Goal: Navigation & Orientation: Find specific page/section

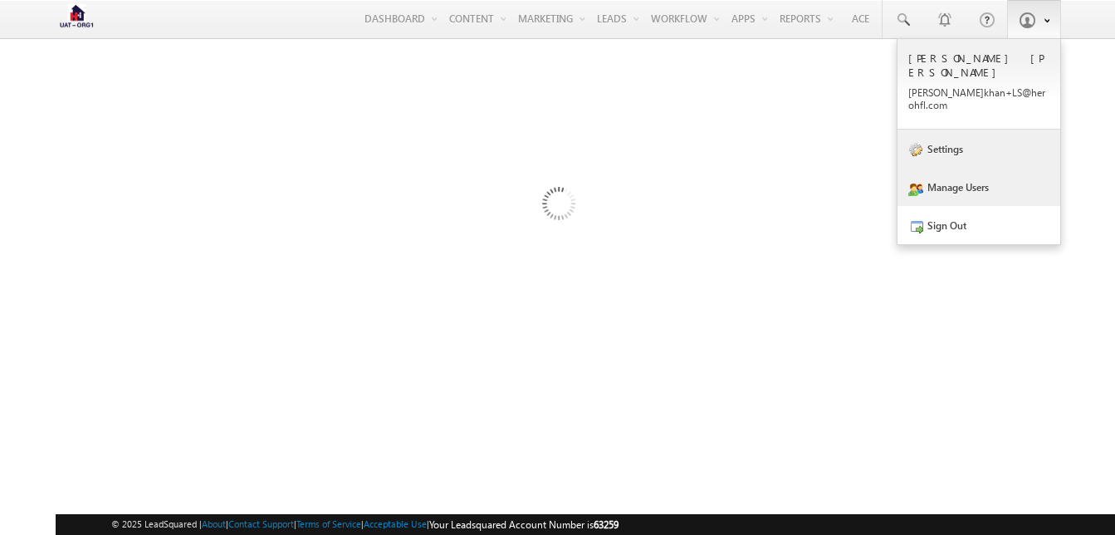
click at [939, 130] on link "Settings" at bounding box center [978, 149] width 163 height 38
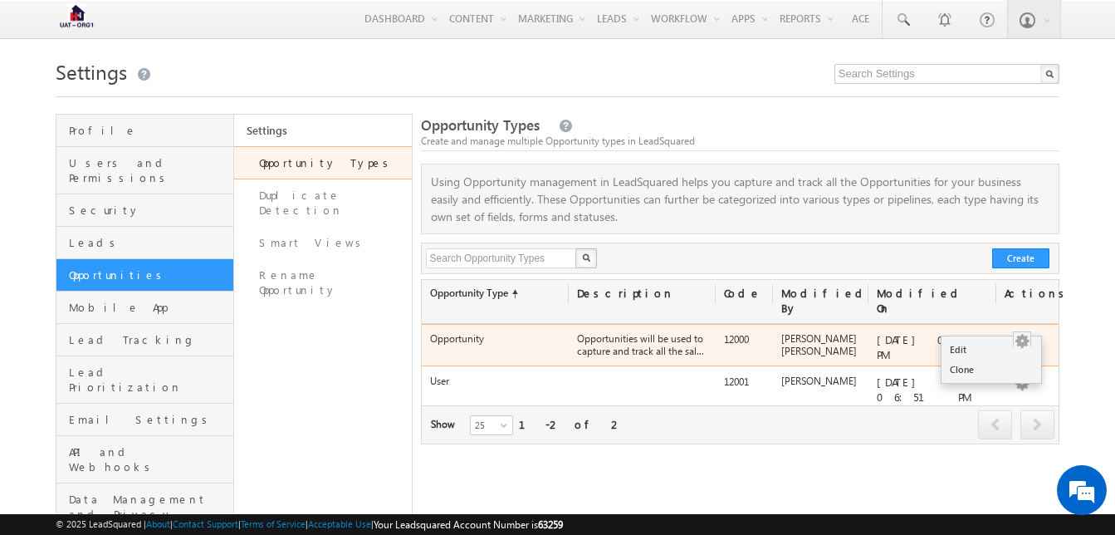
click at [1019, 333] on button "button" at bounding box center [1022, 341] width 17 height 17
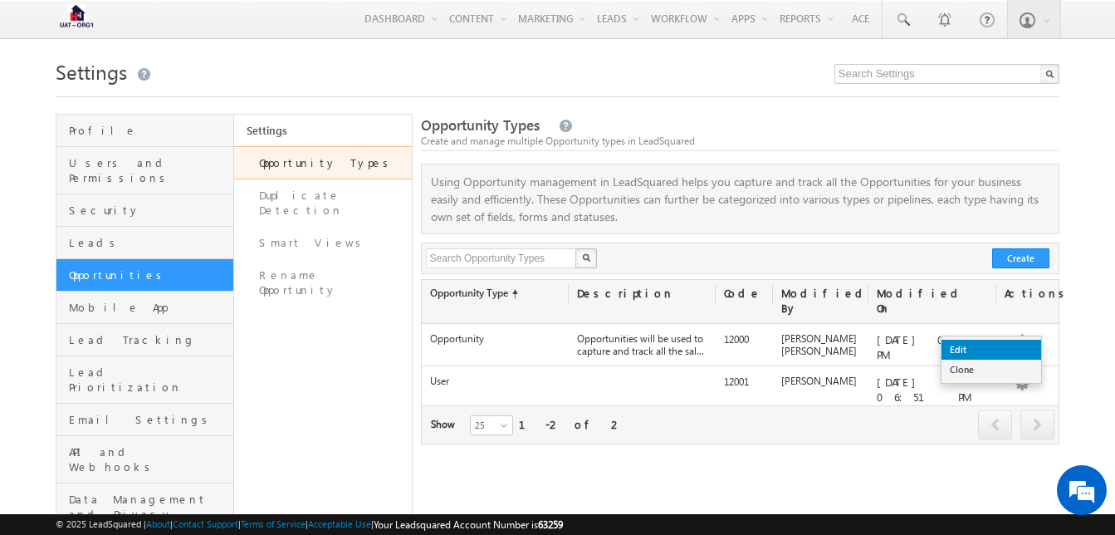
click at [981, 348] on link "Edit" at bounding box center [991, 350] width 100 height 20
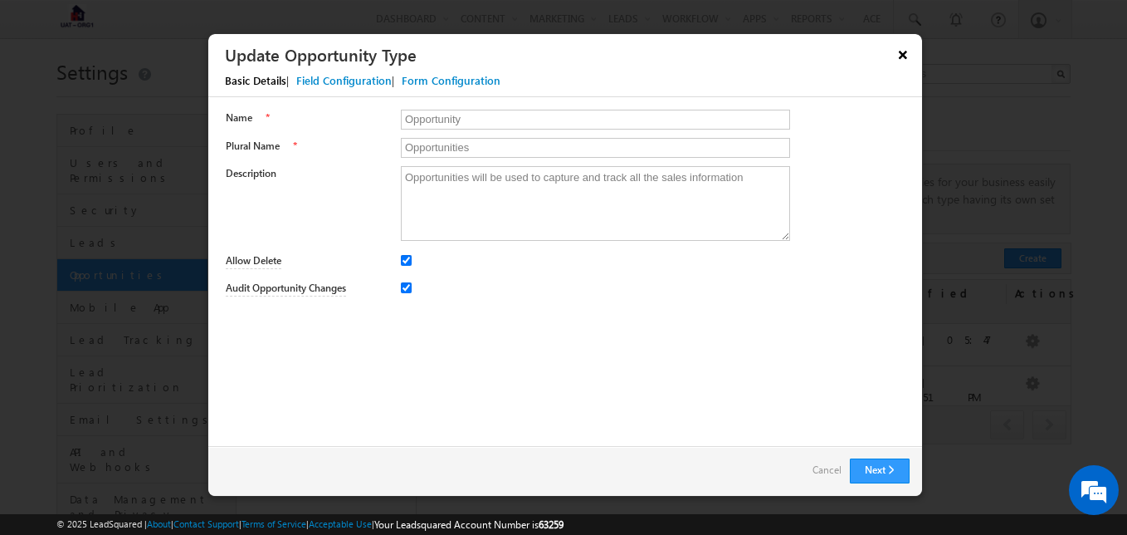
click at [899, 54] on button "×" at bounding box center [903, 54] width 27 height 29
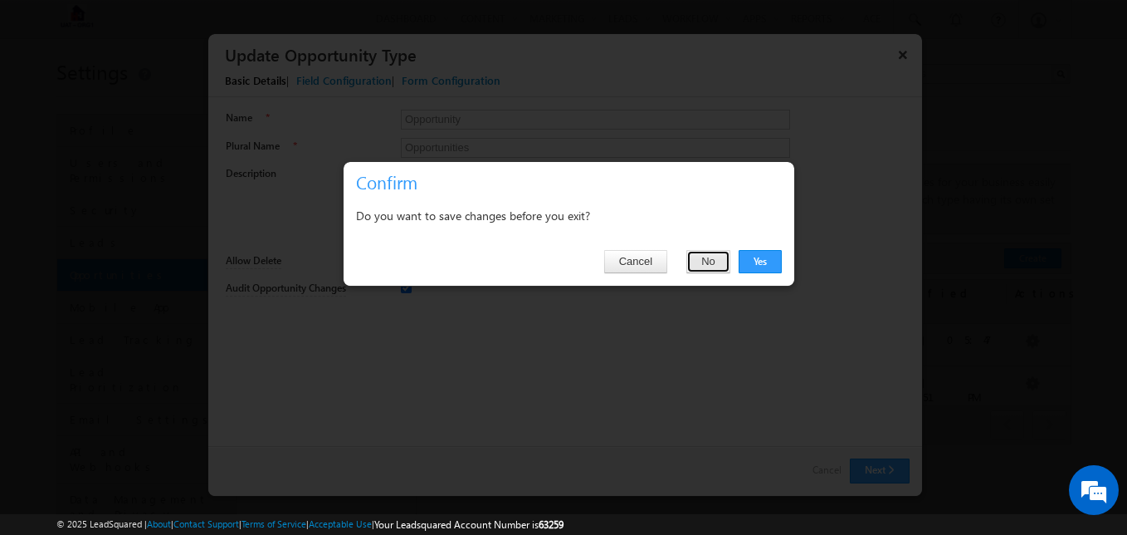
click at [720, 270] on button "No" at bounding box center [709, 261] width 44 height 23
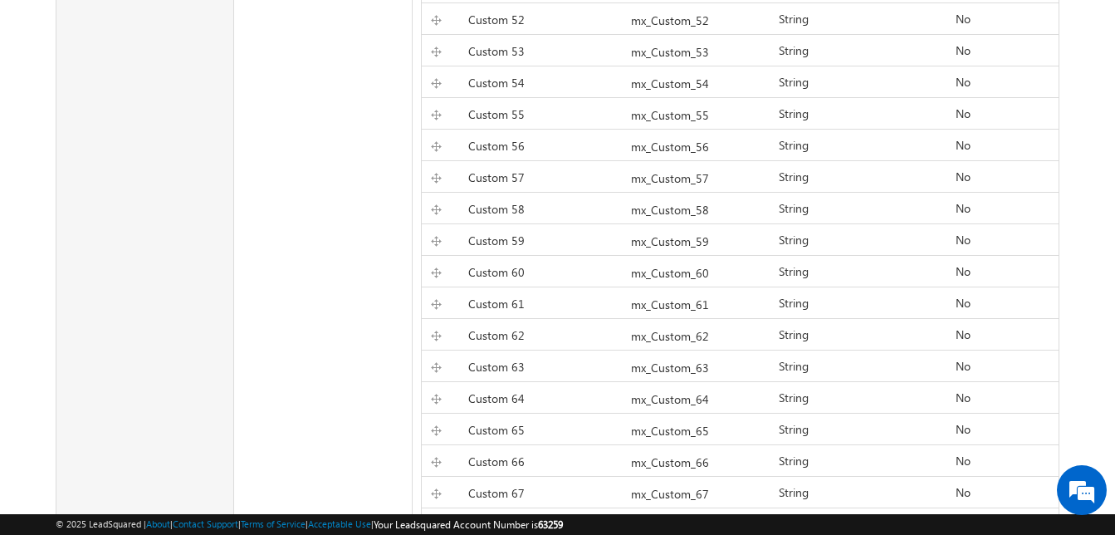
scroll to position [1881, 0]
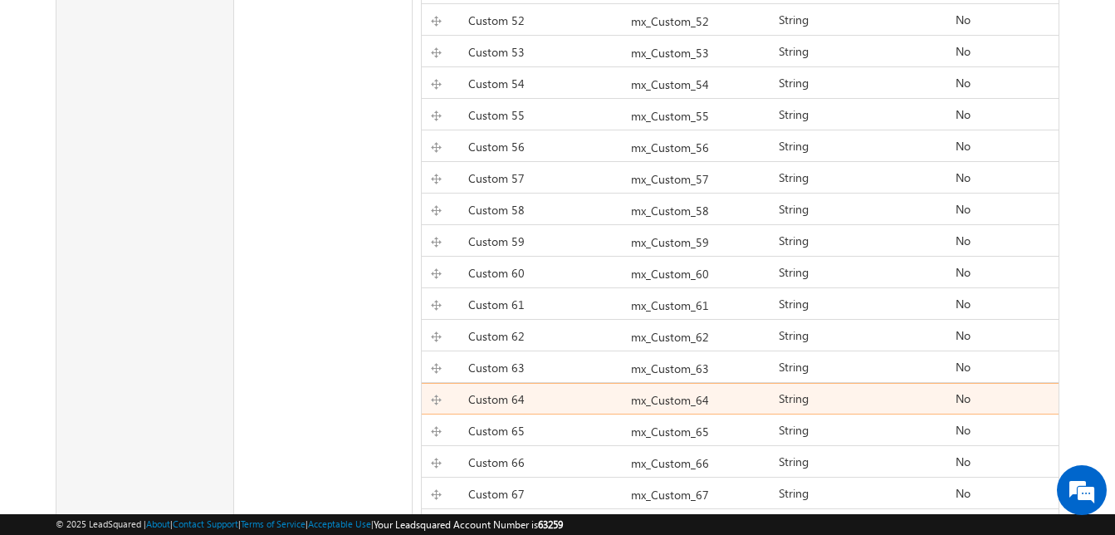
click at [629, 390] on div "mx_Custom_64" at bounding box center [696, 401] width 147 height 23
drag, startPoint x: 658, startPoint y: 392, endPoint x: 459, endPoint y: 379, distance: 198.9
click at [468, 391] on label "Custom 64" at bounding box center [496, 399] width 56 height 16
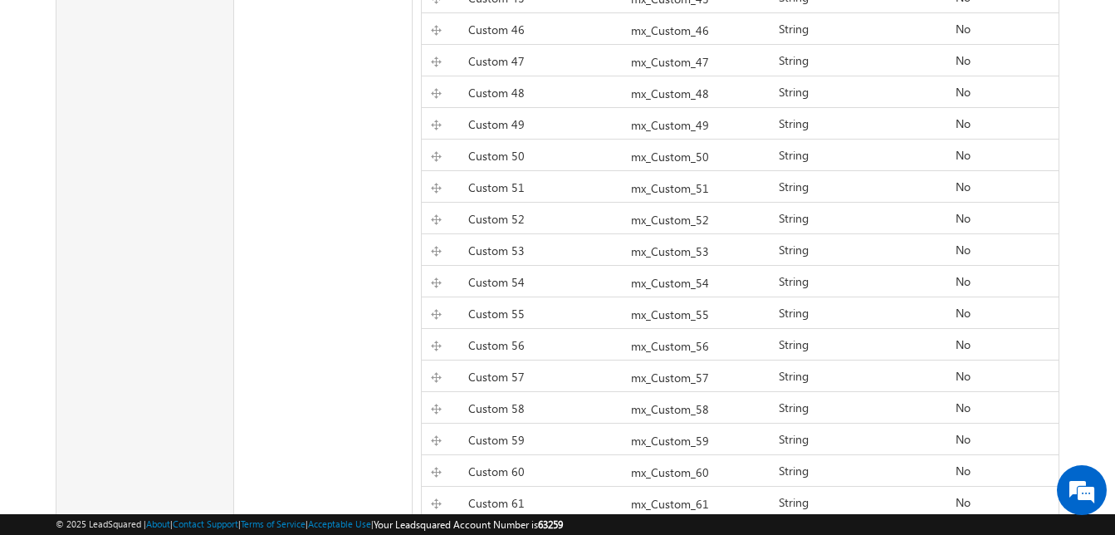
scroll to position [2031, 0]
drag, startPoint x: 441, startPoint y: 267, endPoint x: 386, endPoint y: 275, distance: 55.3
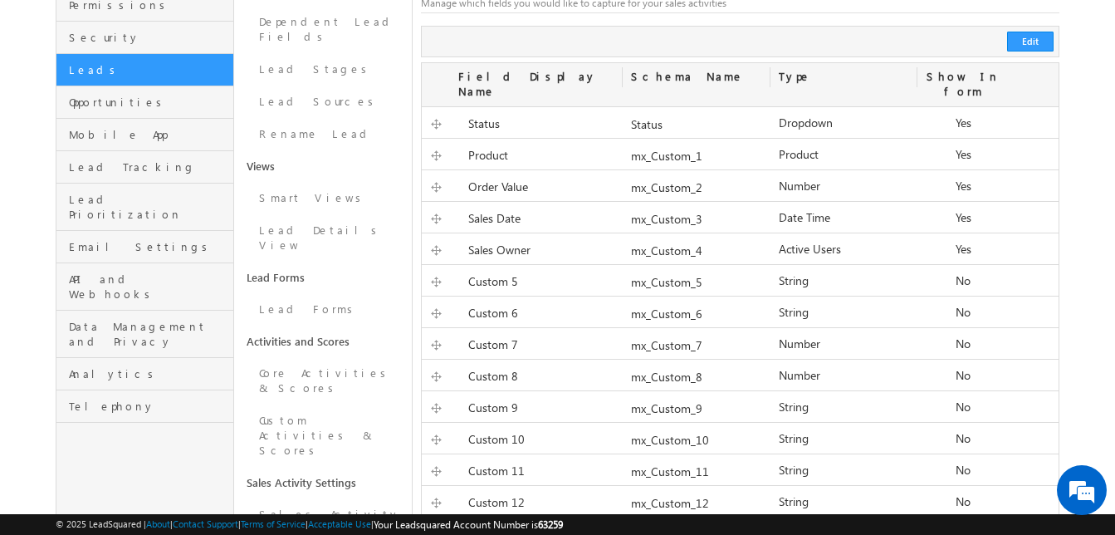
scroll to position [0, 0]
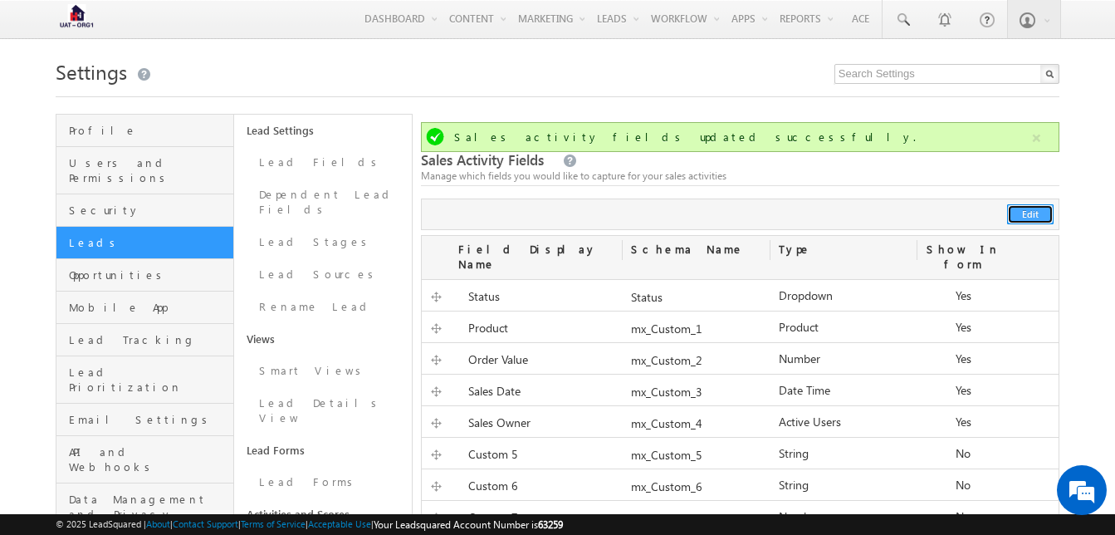
click at [1032, 212] on button "Edit" at bounding box center [1030, 214] width 46 height 20
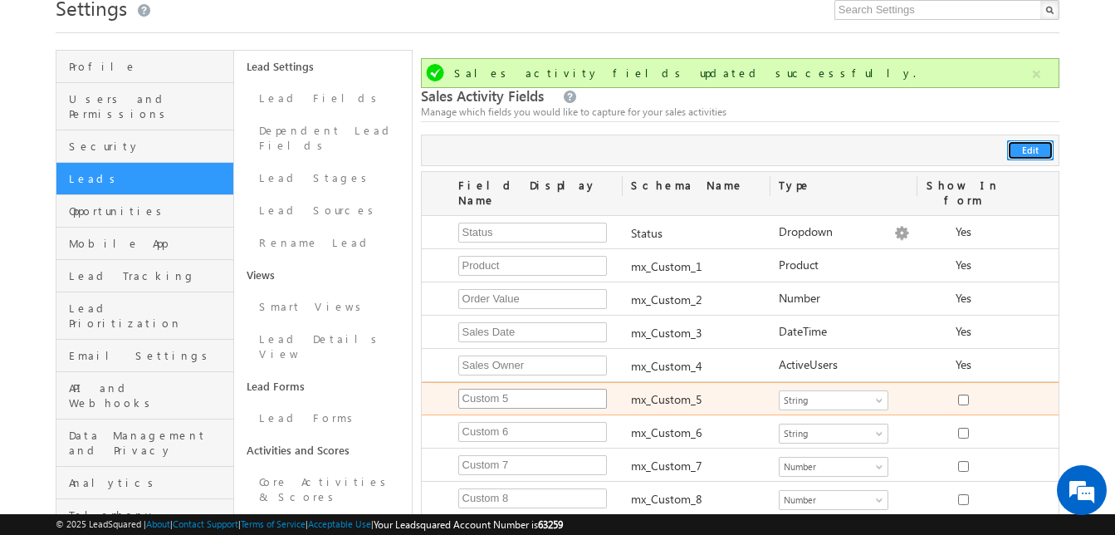
scroll to position [63, 0]
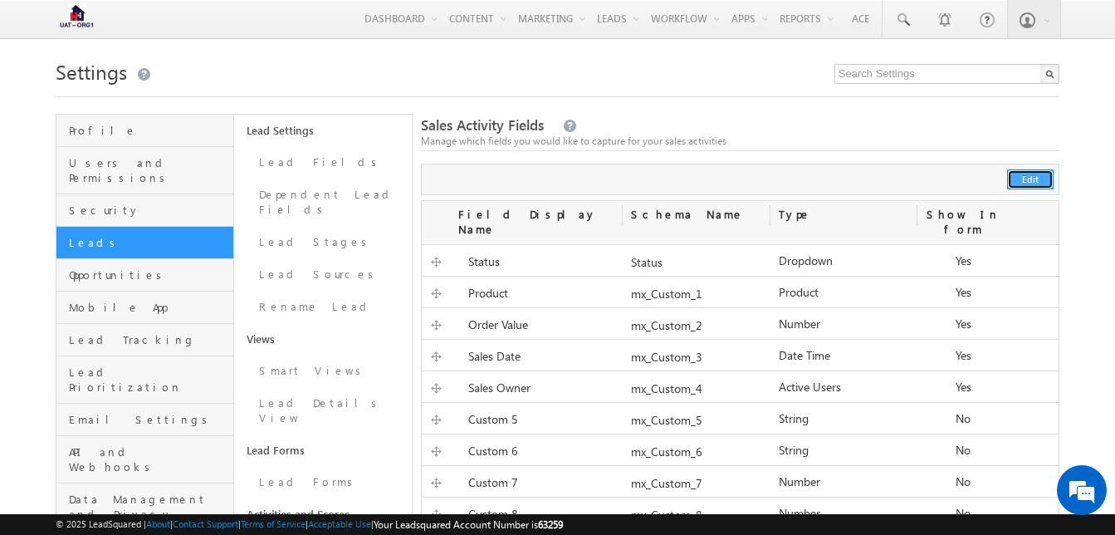
click at [1018, 183] on button "Edit" at bounding box center [1030, 179] width 46 height 20
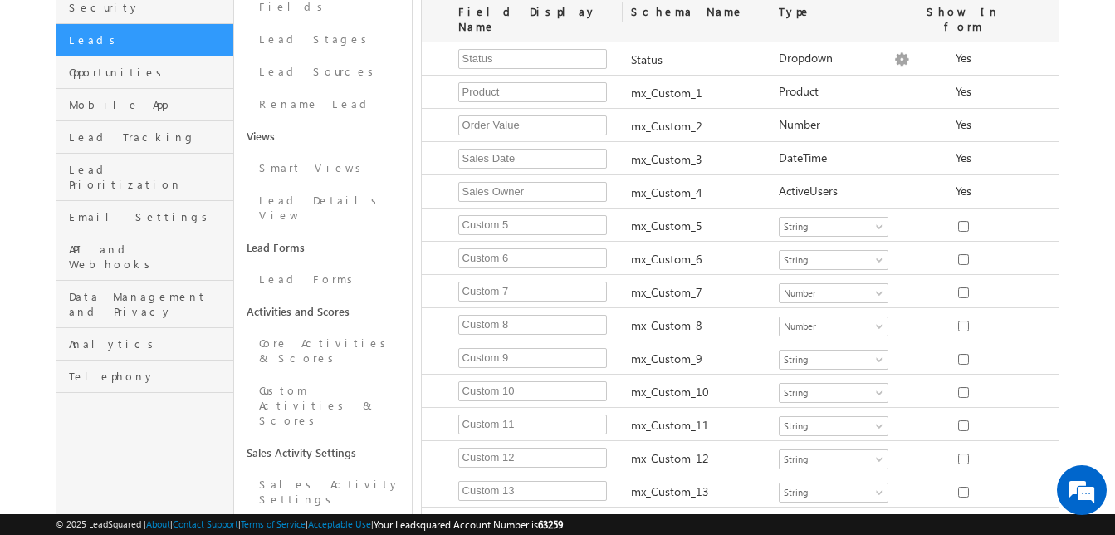
scroll to position [139, 0]
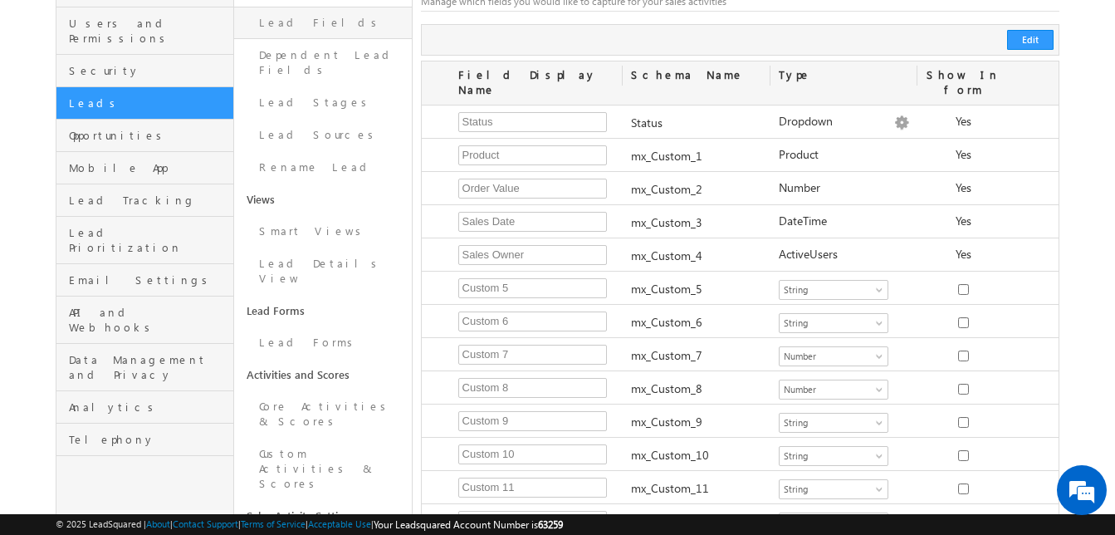
click at [316, 27] on link "Lead Fields" at bounding box center [323, 23] width 178 height 32
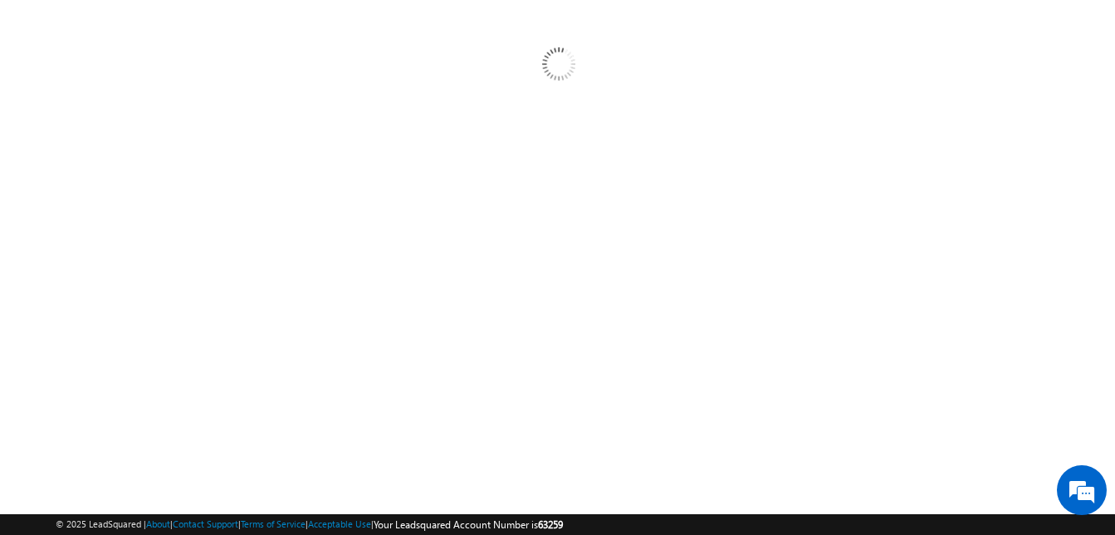
scroll to position [0, 0]
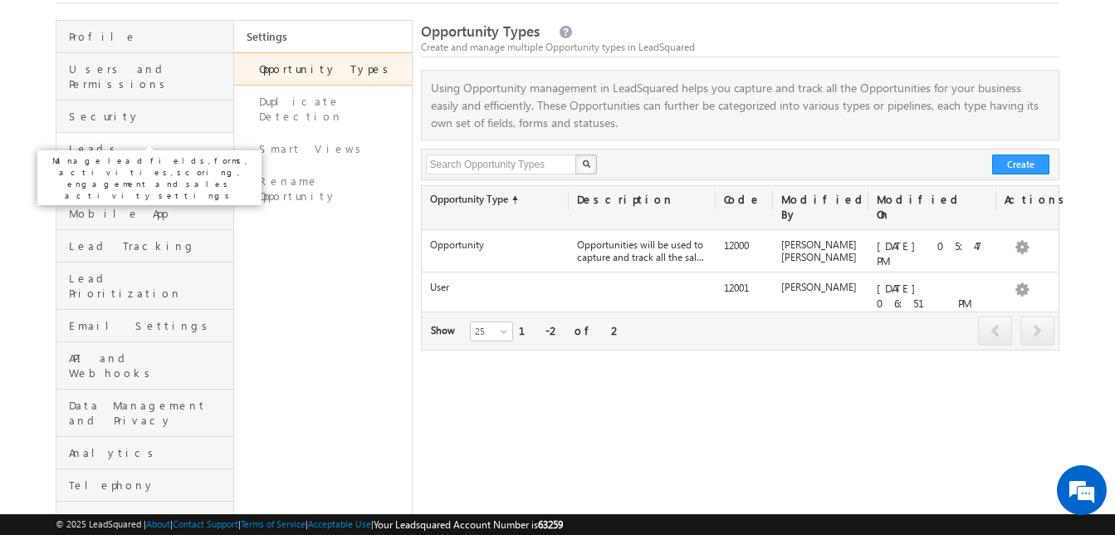
click at [110, 141] on span "Leads" at bounding box center [149, 148] width 160 height 15
